Goal: Find specific page/section: Find specific page/section

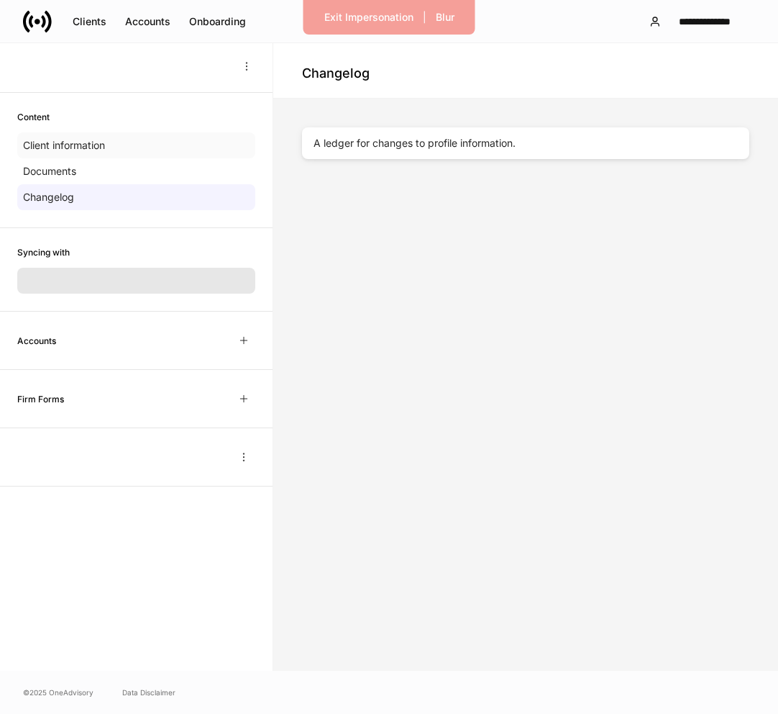
click at [124, 142] on div "Client information" at bounding box center [136, 145] width 238 height 26
